Goal: Find specific page/section: Find specific page/section

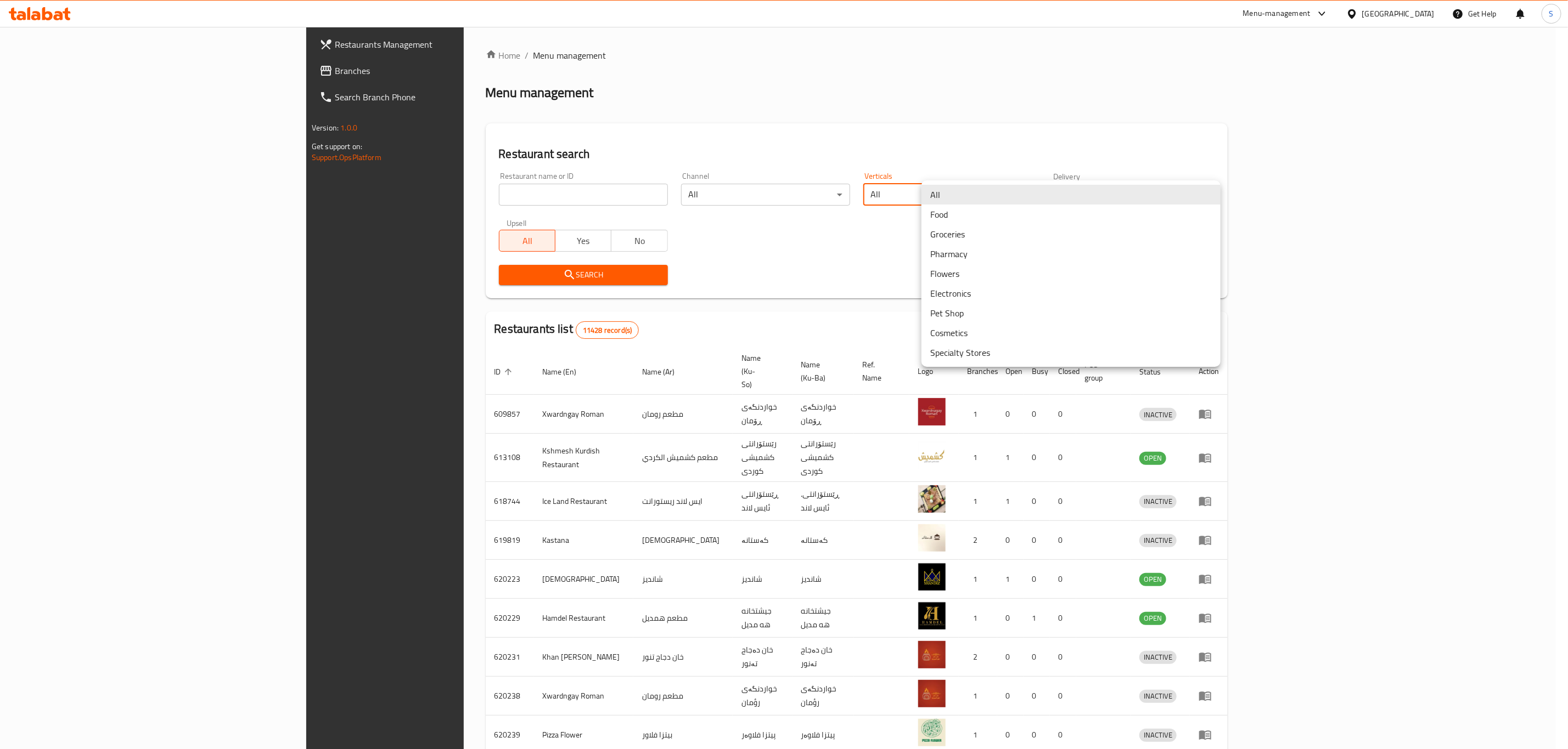
click at [1053, 192] on body "​ Menu-management [GEOGRAPHIC_DATA] Get Help S Restaurants Management Branches …" at bounding box center [784, 388] width 1568 height 722
click at [1026, 229] on li "Groceries" at bounding box center [1071, 234] width 299 height 20
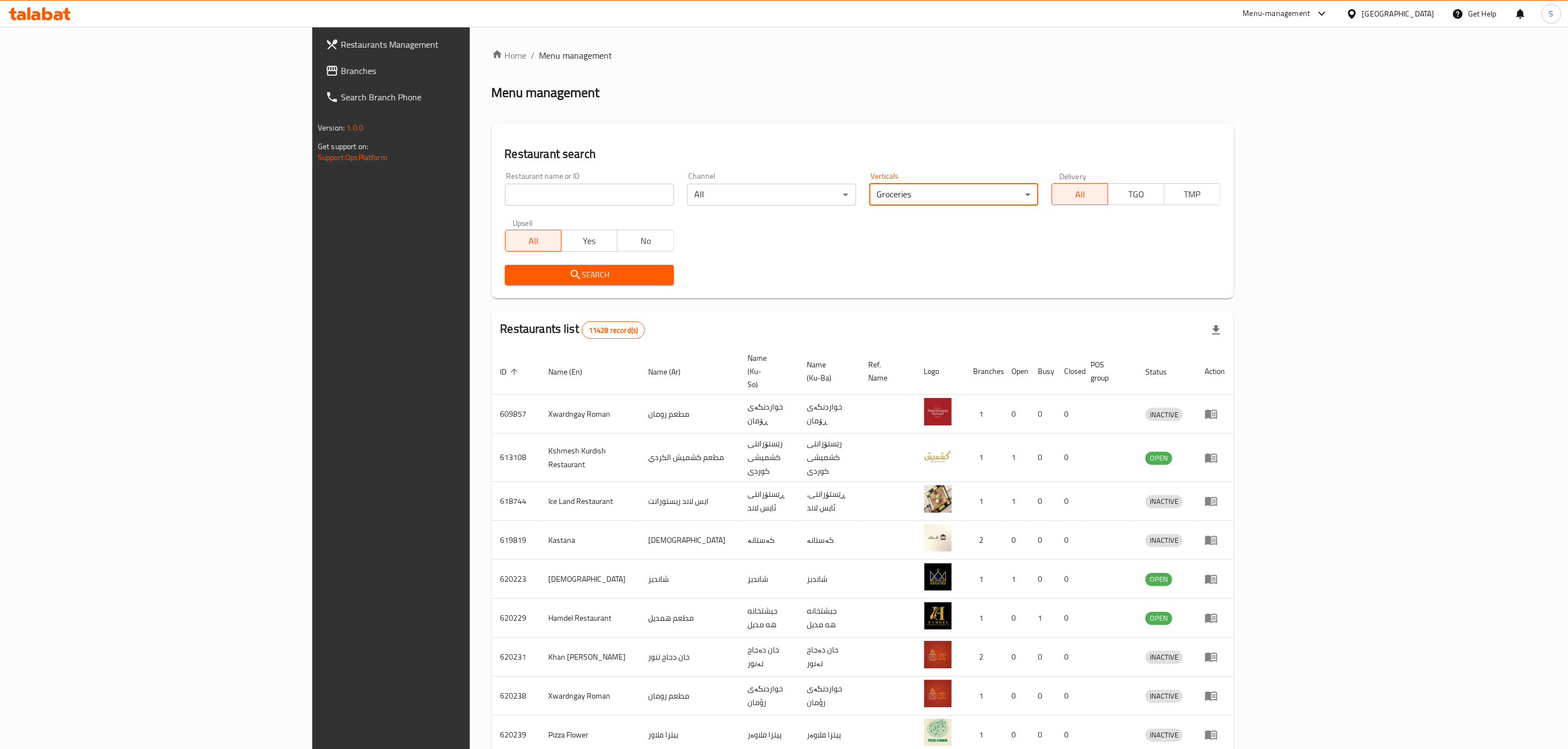
click at [514, 276] on span "Search" at bounding box center [590, 275] width 152 height 14
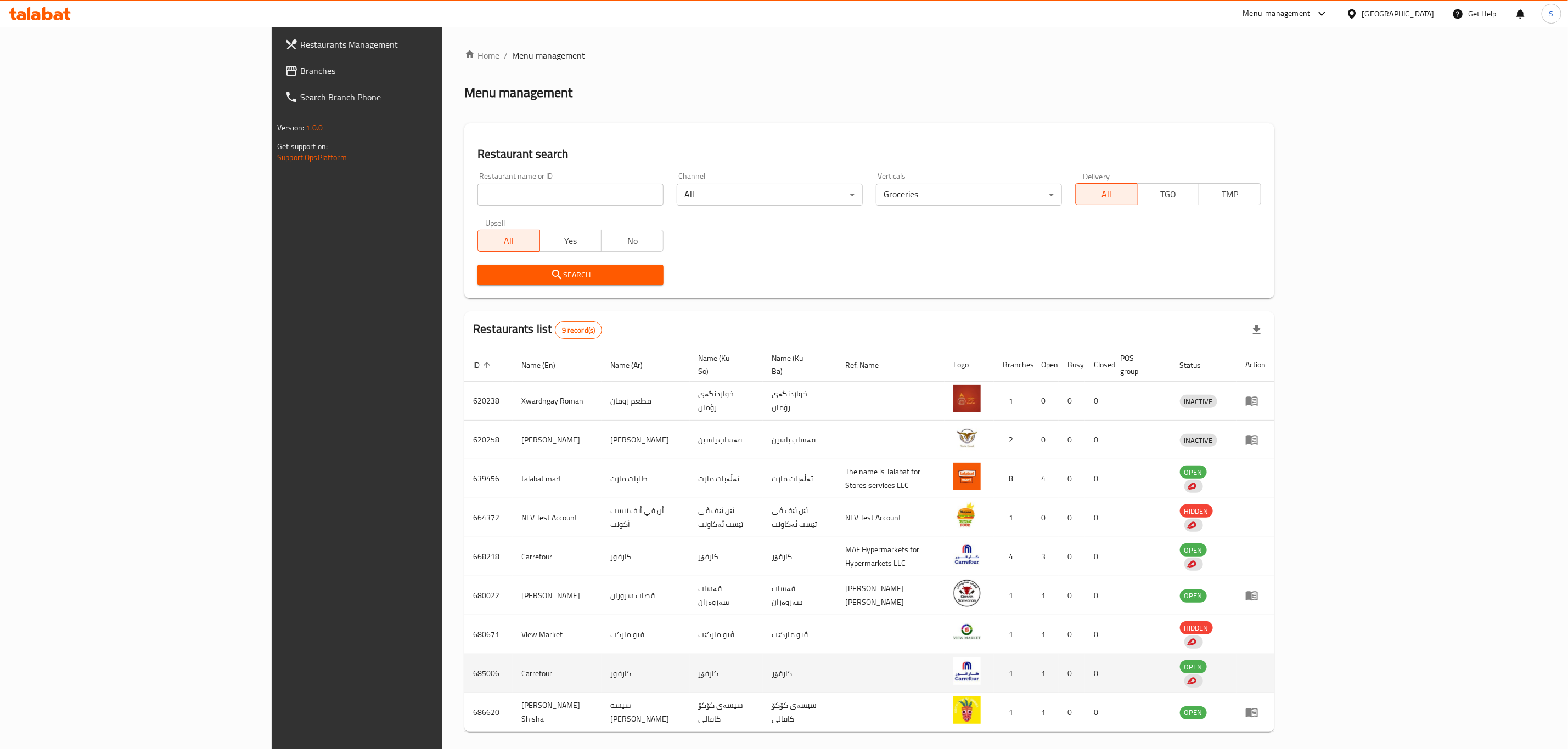
click at [464, 665] on td "685006" at bounding box center [488, 674] width 48 height 39
copy td "685006"
click at [736, 101] on div "Menu management" at bounding box center [868, 93] width 810 height 18
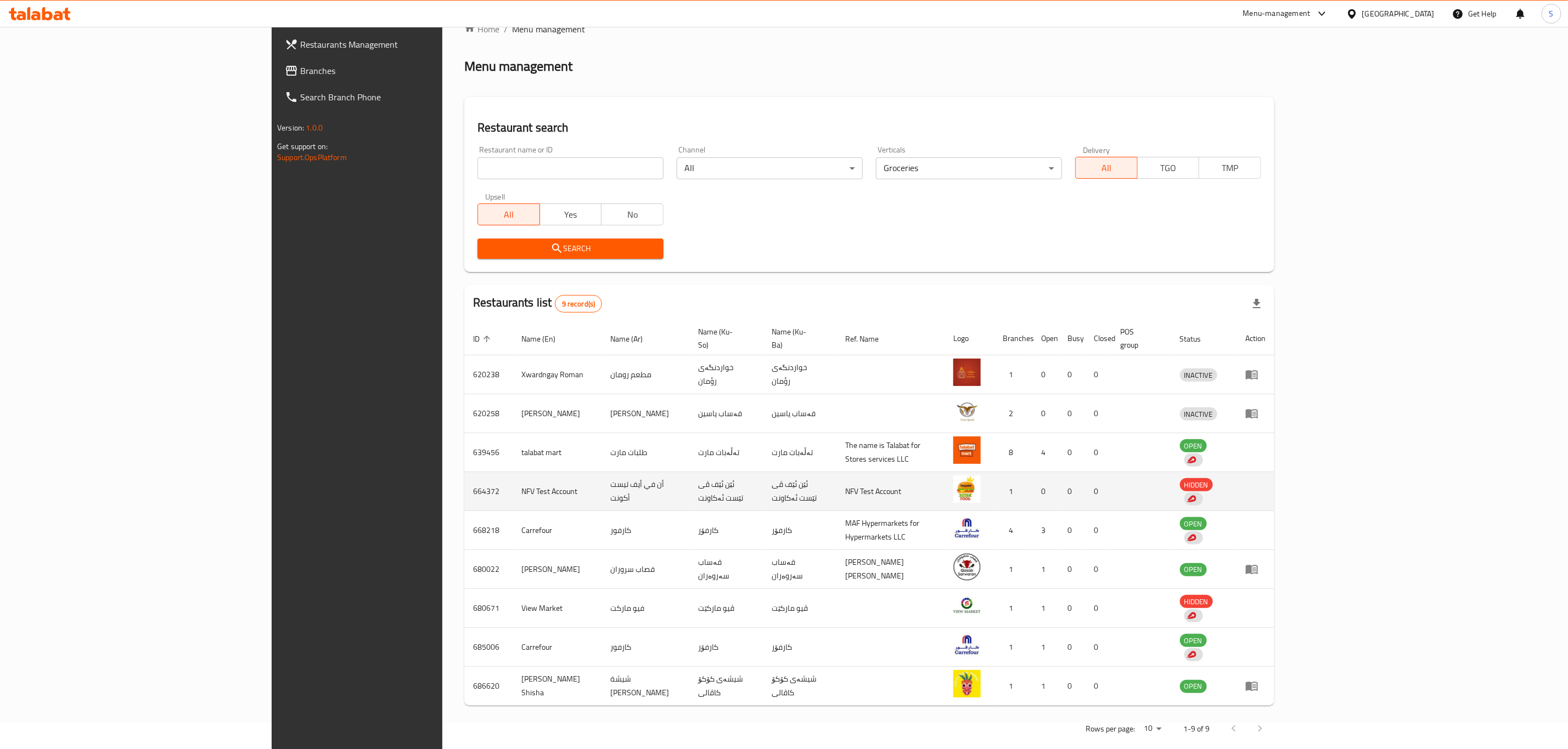
scroll to position [34, 0]
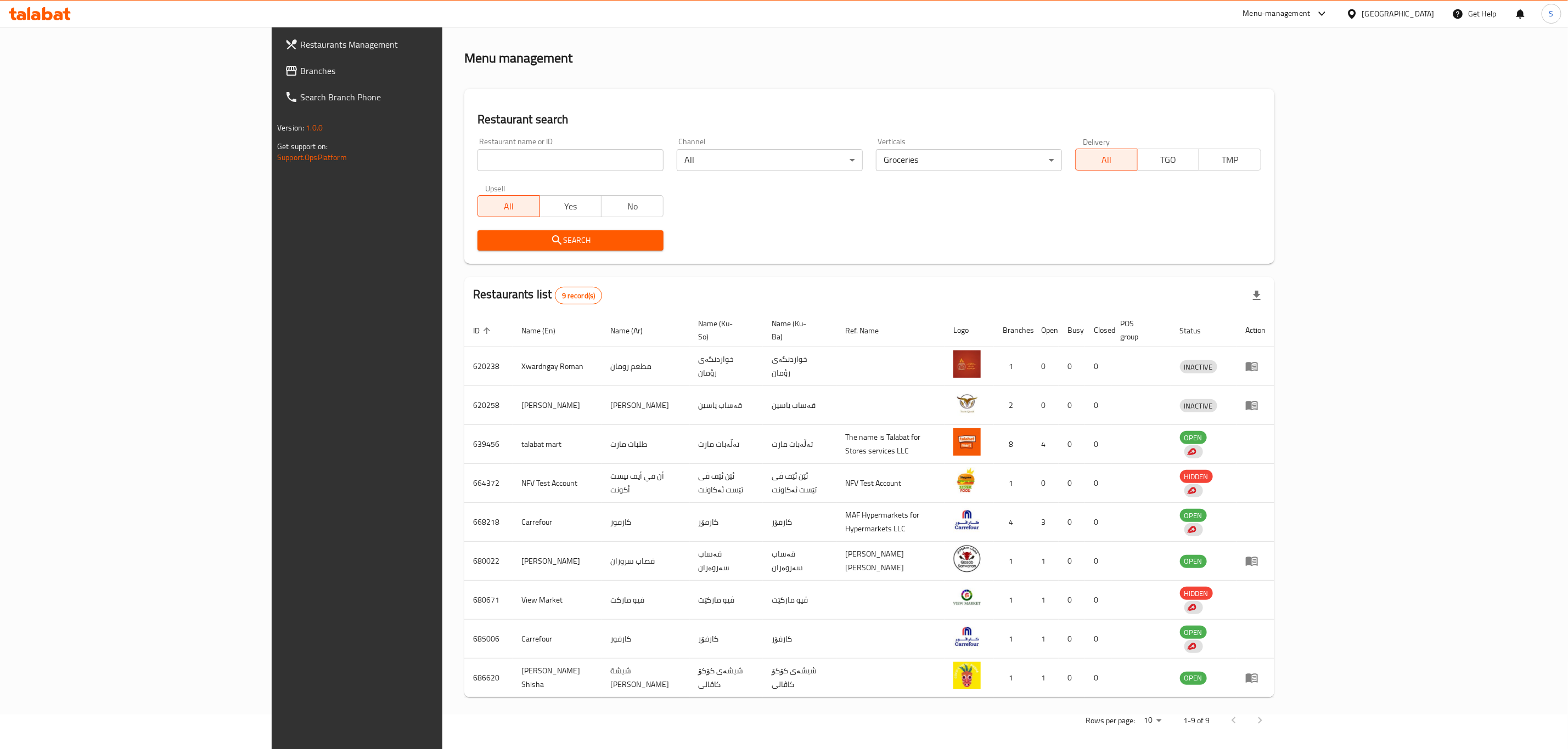
click at [898, 87] on div "Home / Menu management Menu management Restaurant search Restaurant name or ID …" at bounding box center [868, 375] width 810 height 720
